Goal: Task Accomplishment & Management: Complete application form

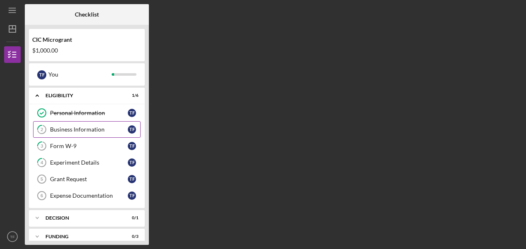
click at [89, 131] on div "Business Information" at bounding box center [89, 129] width 78 height 7
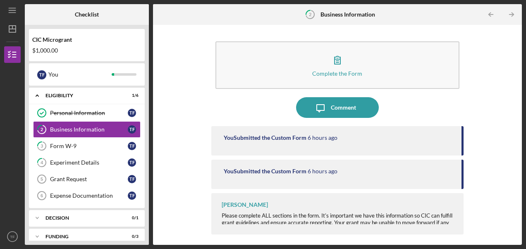
click at [303, 198] on div "[PERSON_NAME] Please complete ALL sections in the form. It's important we have …" at bounding box center [337, 213] width 252 height 41
click at [452, 213] on span "Please complete ALL sections in the form. It's important we have this informati…" at bounding box center [337, 222] width 231 height 20
click at [485, 213] on div "Complete the Form Form Icon/Message Comment You Submitted the Custom Form 6 hou…" at bounding box center [337, 135] width 360 height 212
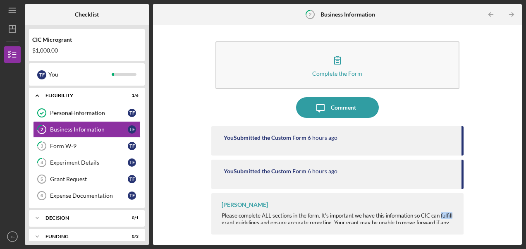
click at [485, 213] on div "Complete the Form Form Icon/Message Comment You Submitted the Custom Form 6 hou…" at bounding box center [337, 135] width 360 height 212
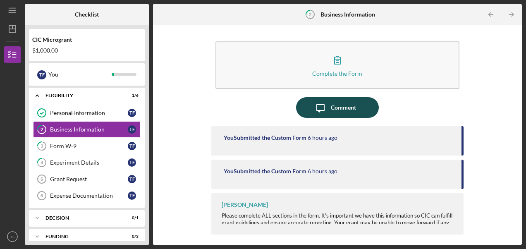
click at [349, 109] on div "Comment" at bounding box center [343, 107] width 25 height 21
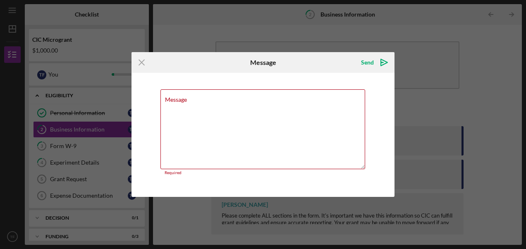
click at [415, 87] on div "Icon/Menu Close Message Send Icon/icon-invite-send Message Required Cancel Send…" at bounding box center [263, 124] width 526 height 249
click at [459, 93] on div "Icon/Menu Close Message Send Icon/icon-invite-send Message Required Cancel Send…" at bounding box center [263, 124] width 526 height 249
click at [143, 62] on icon "Icon/Menu Close" at bounding box center [141, 62] width 21 height 21
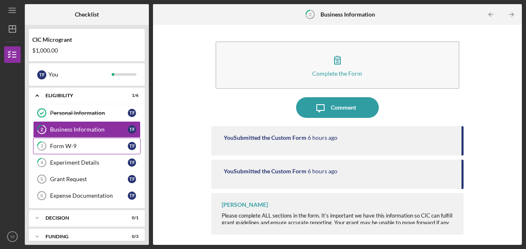
click at [85, 145] on div "Form W-9" at bounding box center [89, 146] width 78 height 7
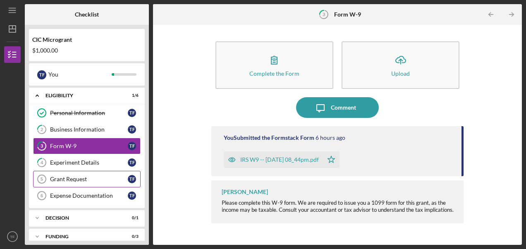
click at [99, 174] on link "Grant Request 5 Grant Request T F" at bounding box center [86, 179] width 107 height 17
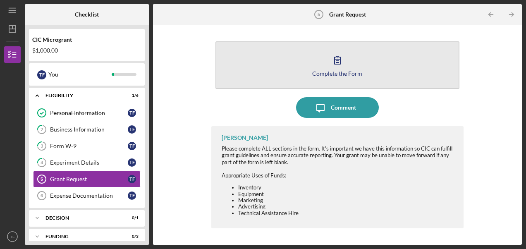
click at [322, 62] on button "Complete the Form Form" at bounding box center [337, 65] width 244 height 48
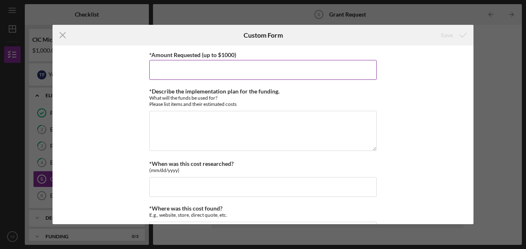
click at [212, 70] on input "*Amount Requested (up to $1000)" at bounding box center [262, 70] width 227 height 20
type input "$1,000"
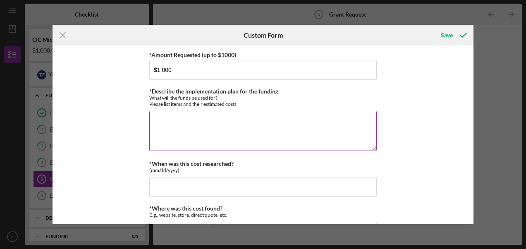
click at [172, 121] on textarea "*Describe the implementation plan for the funding." at bounding box center [262, 131] width 227 height 40
